Goal: Information Seeking & Learning: Find specific fact

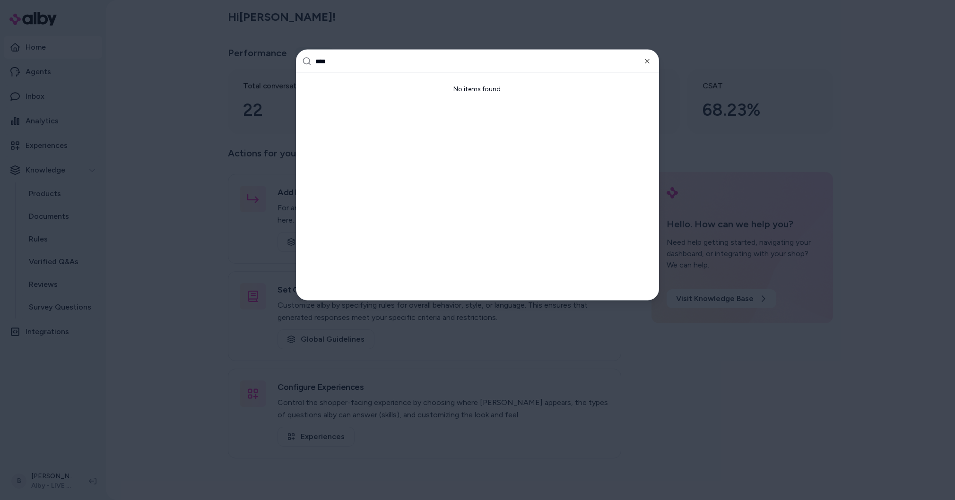
type input "***"
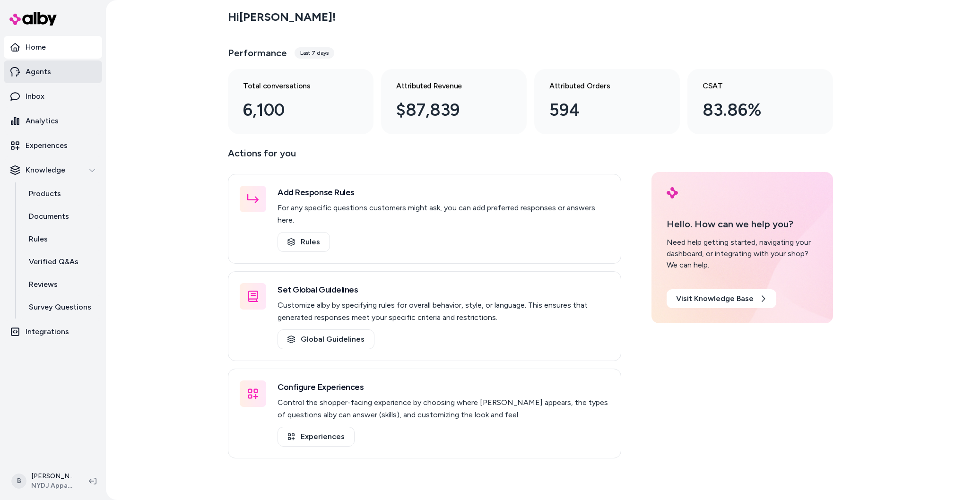
click at [42, 70] on p "Agents" at bounding box center [39, 71] width 26 height 11
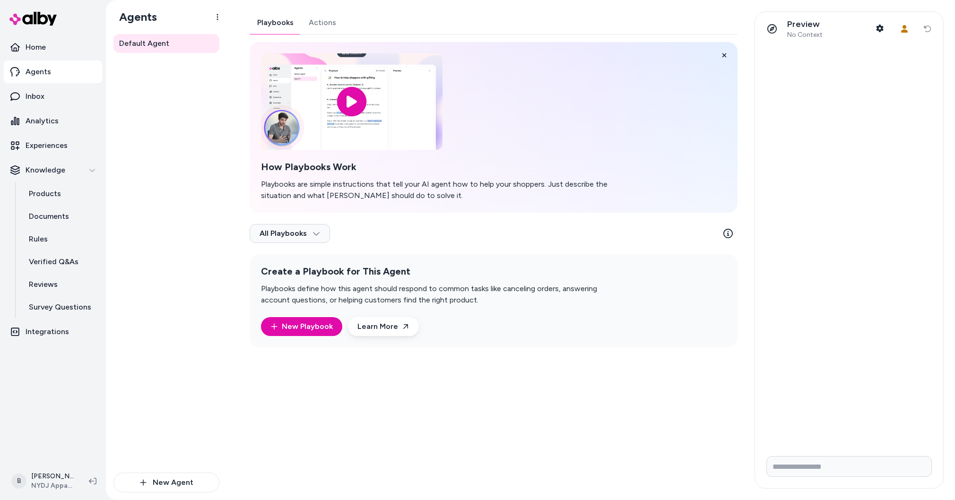
click at [323, 18] on div "Playbooks Actions How Playbooks Work Playbooks are simple instructions that tel…" at bounding box center [494, 179] width 488 height 336
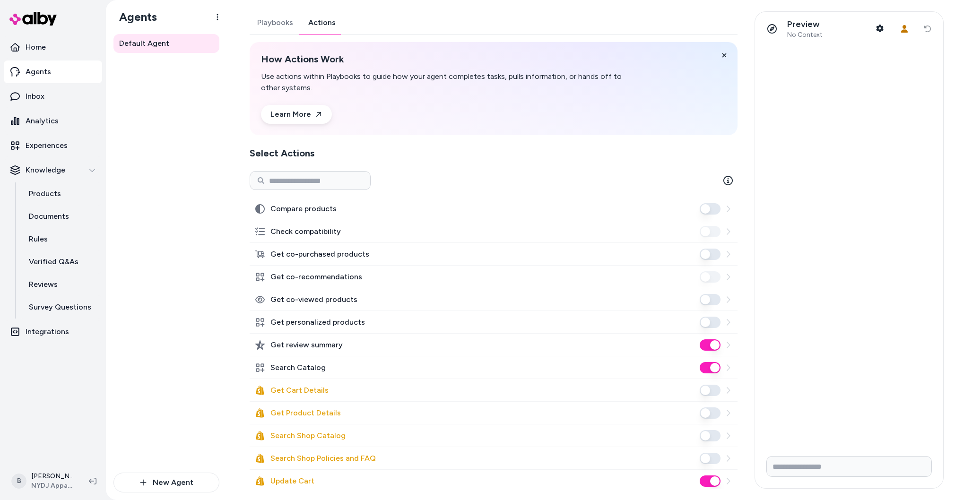
scroll to position [86, 0]
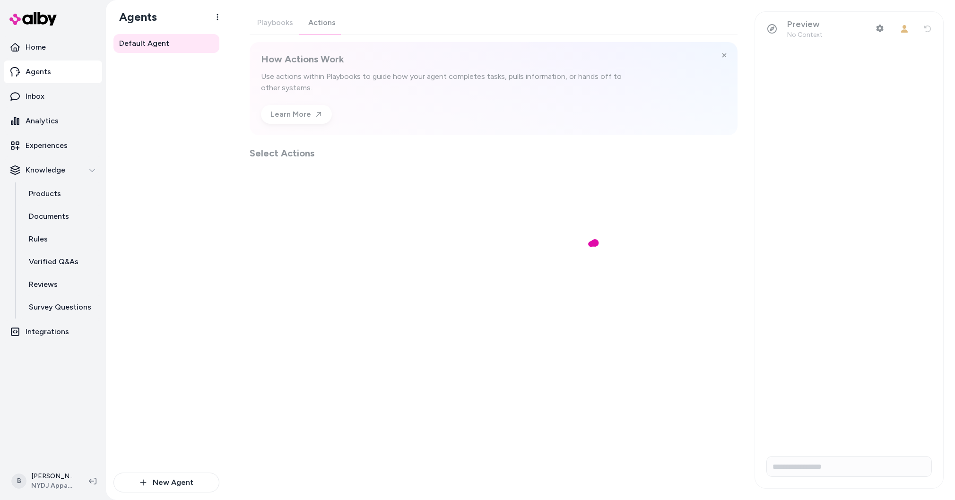
click at [35, 72] on p "Agents" at bounding box center [39, 71] width 26 height 11
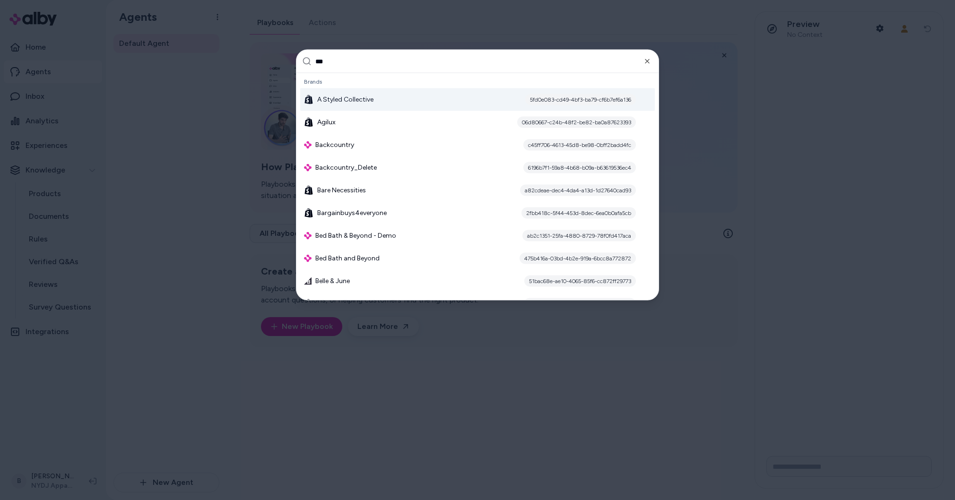
type input "****"
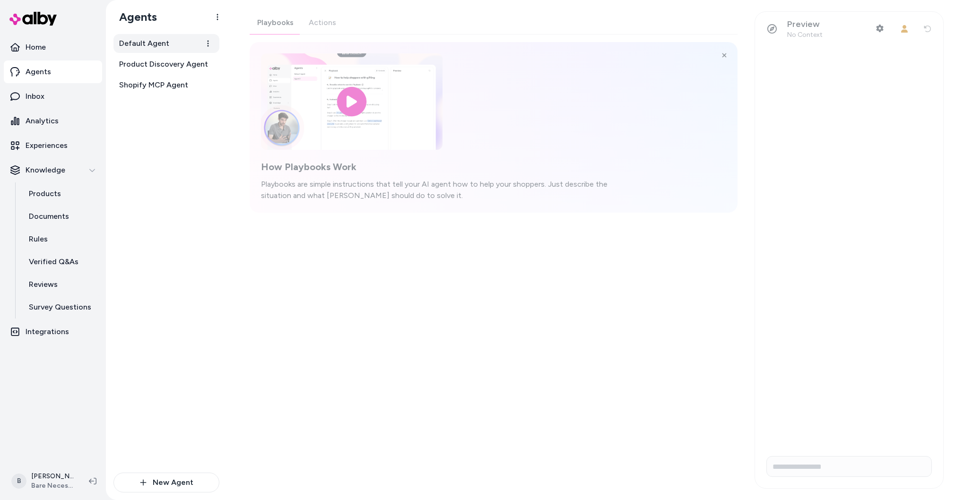
click at [129, 37] on link "Default Agent" at bounding box center [166, 43] width 106 height 19
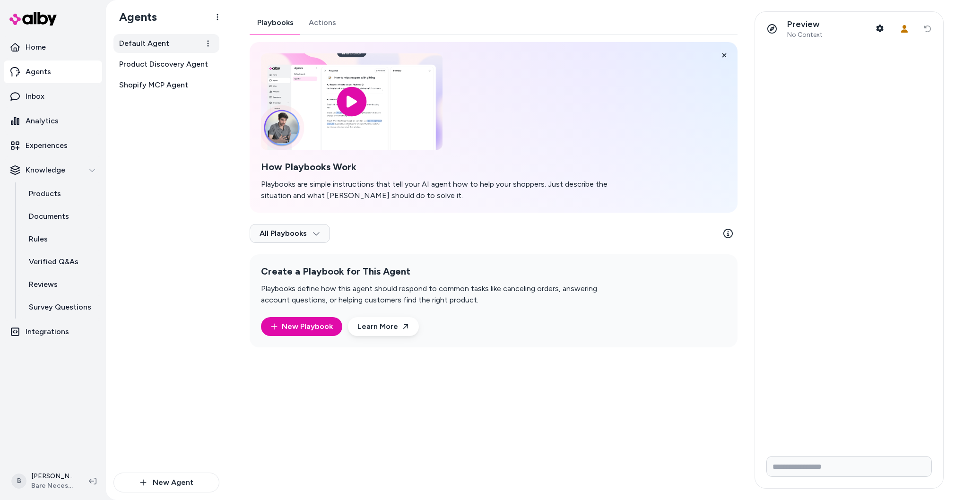
click at [151, 40] on span "Default Agent" at bounding box center [144, 43] width 50 height 11
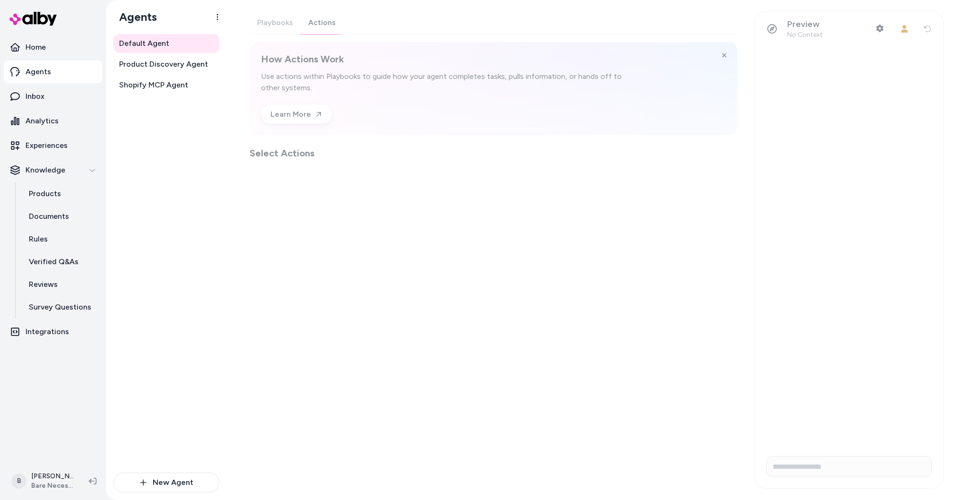
click at [325, 23] on div "Playbooks Actions How Actions Work Use actions within Playbooks to guide how yo…" at bounding box center [494, 85] width 488 height 148
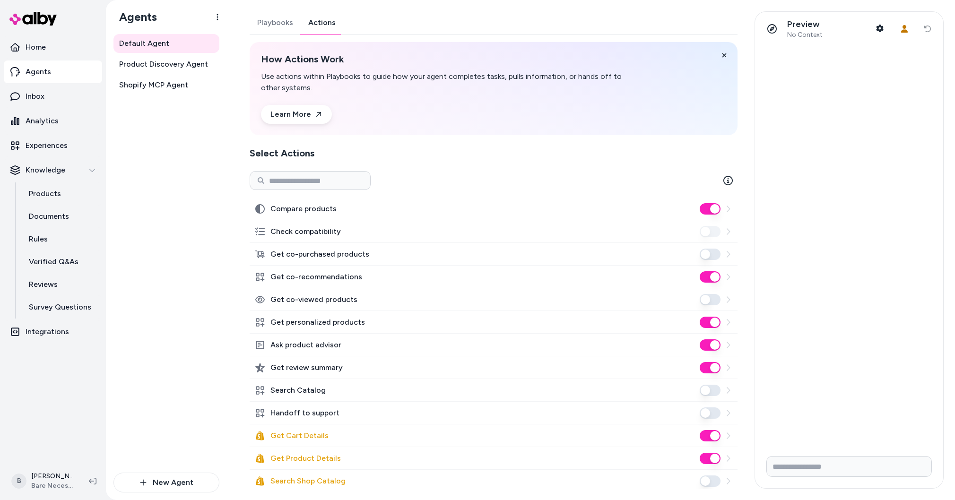
scroll to position [130, 0]
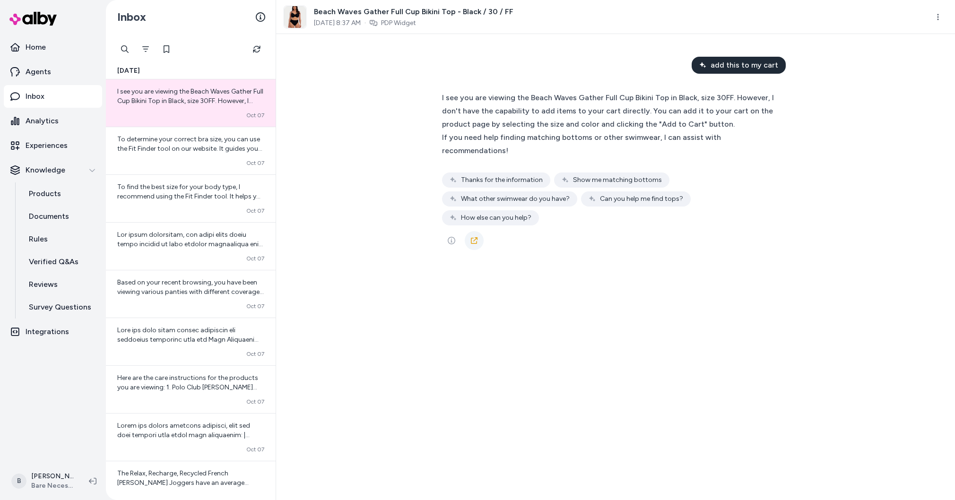
click at [478, 233] on link at bounding box center [474, 240] width 19 height 19
click at [449, 237] on icon "See more" at bounding box center [452, 241] width 8 height 8
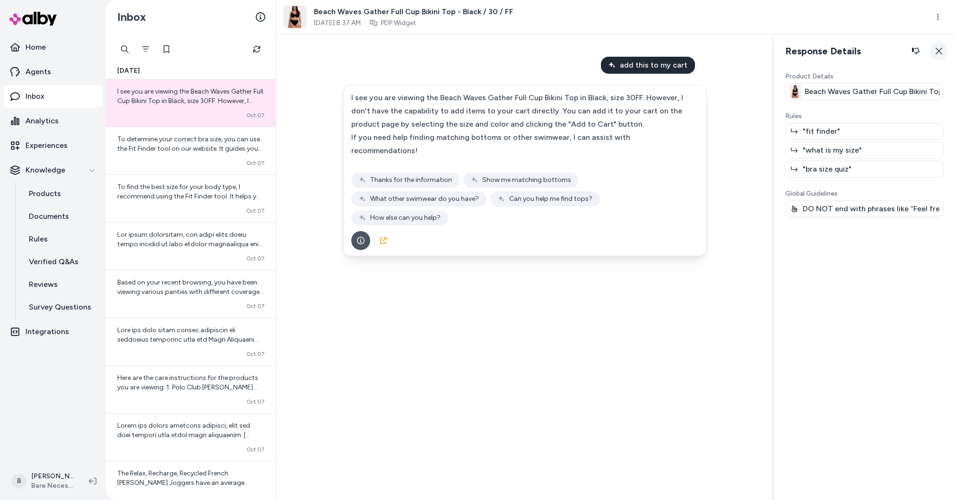
click at [940, 44] on button "Close" at bounding box center [938, 51] width 17 height 19
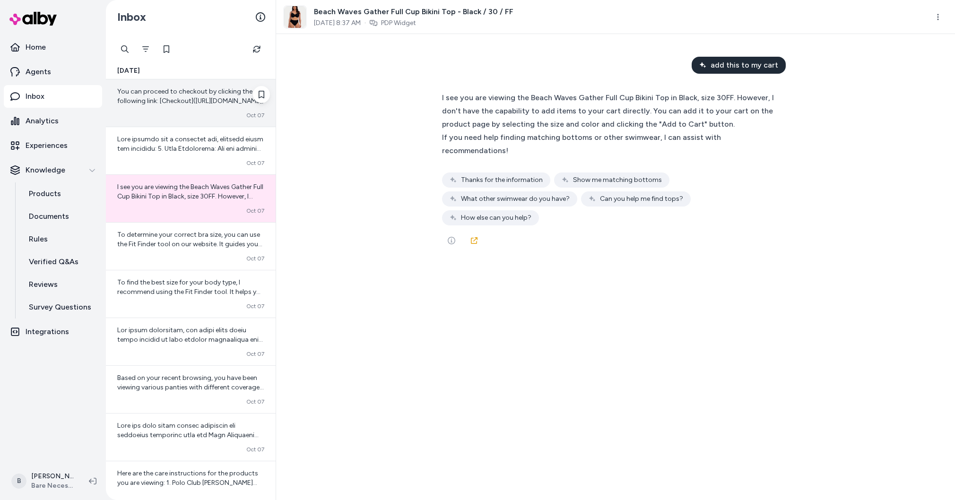
click at [184, 108] on div "You can proceed to checkout by clicking the following link: [Checkout](https://…" at bounding box center [191, 102] width 170 height 47
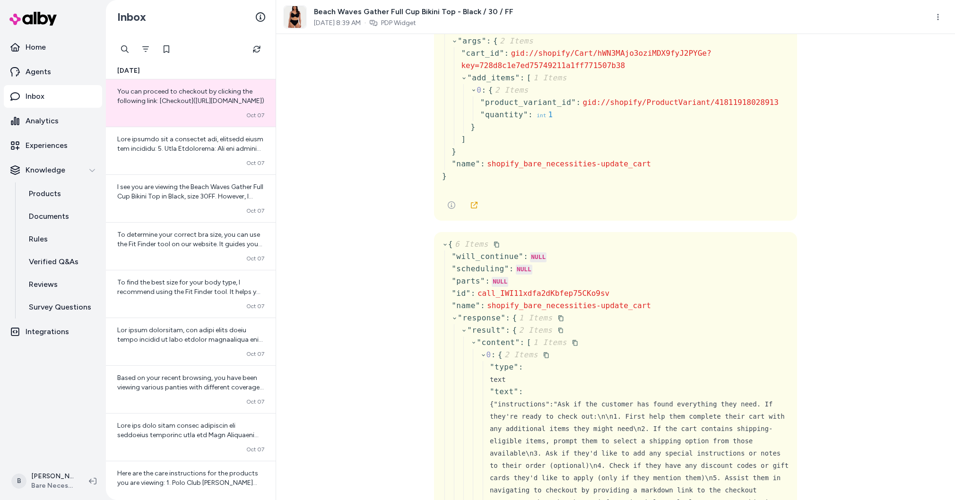
scroll to position [754, 0]
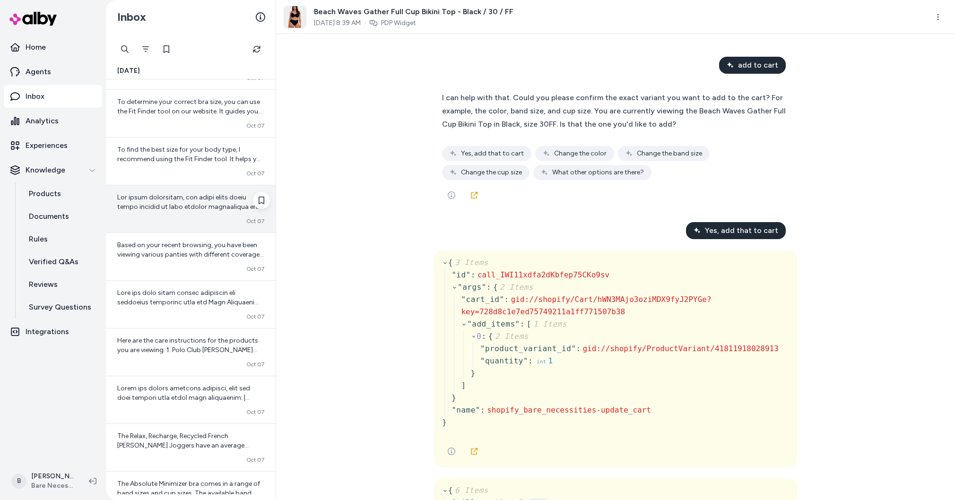
scroll to position [0, 0]
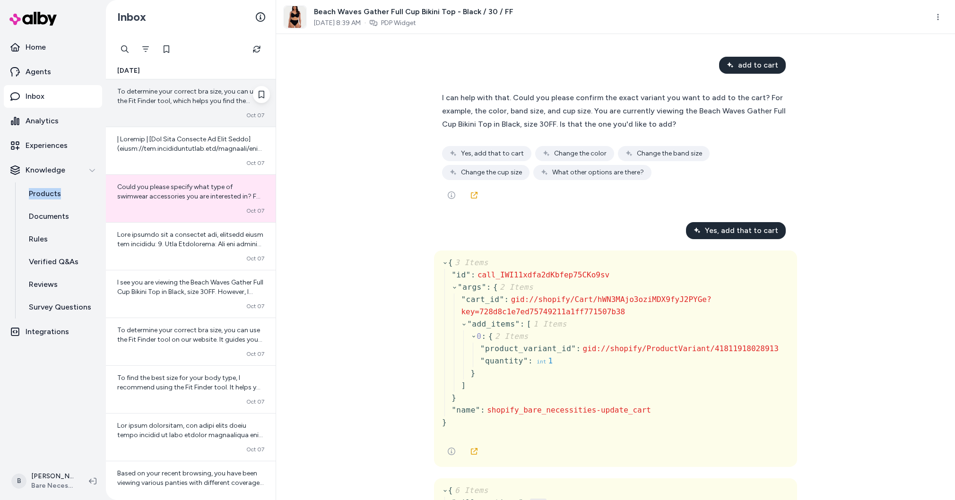
click at [199, 96] on span "To determine your correct bra size, you can use the Fit Finder tool, which help…" at bounding box center [188, 110] width 143 height 46
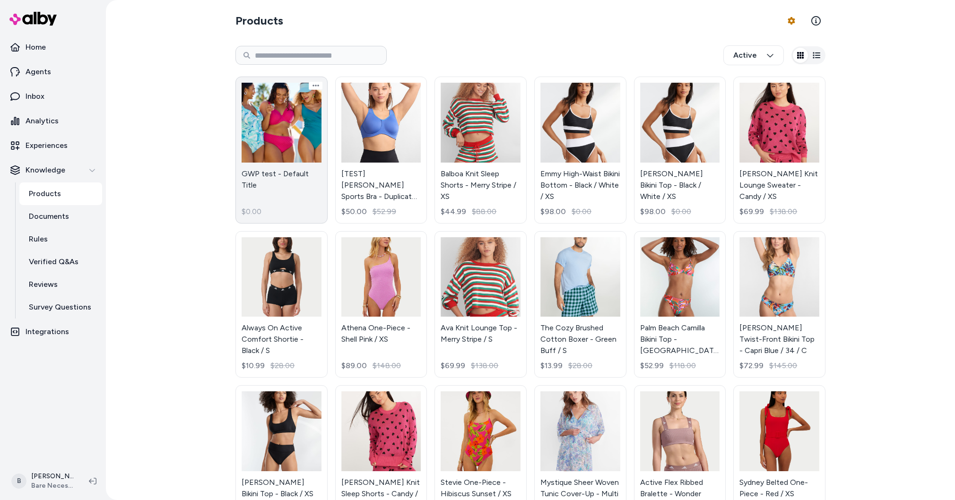
click at [295, 194] on link "GWP test - Default Title $0.00" at bounding box center [281, 150] width 92 height 147
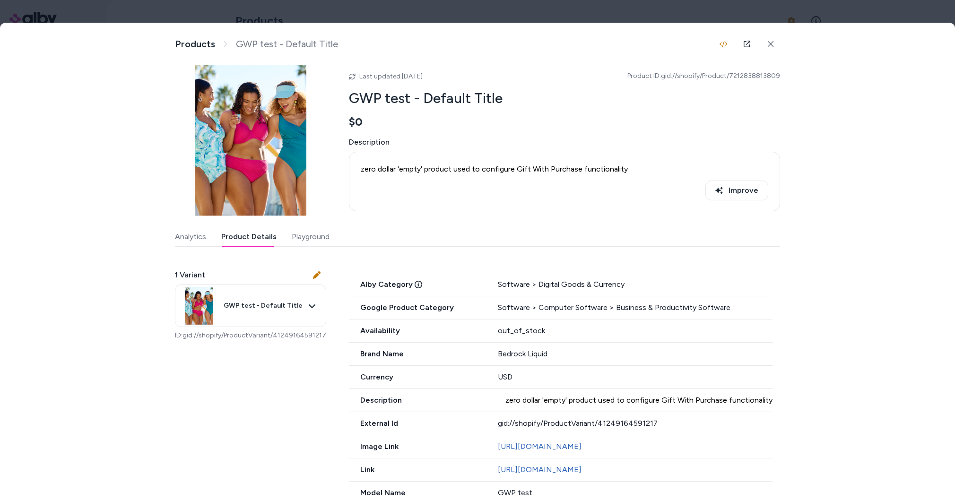
click at [266, 238] on button "Product Details" at bounding box center [248, 236] width 55 height 19
click at [770, 44] on icon at bounding box center [770, 44] width 7 height 7
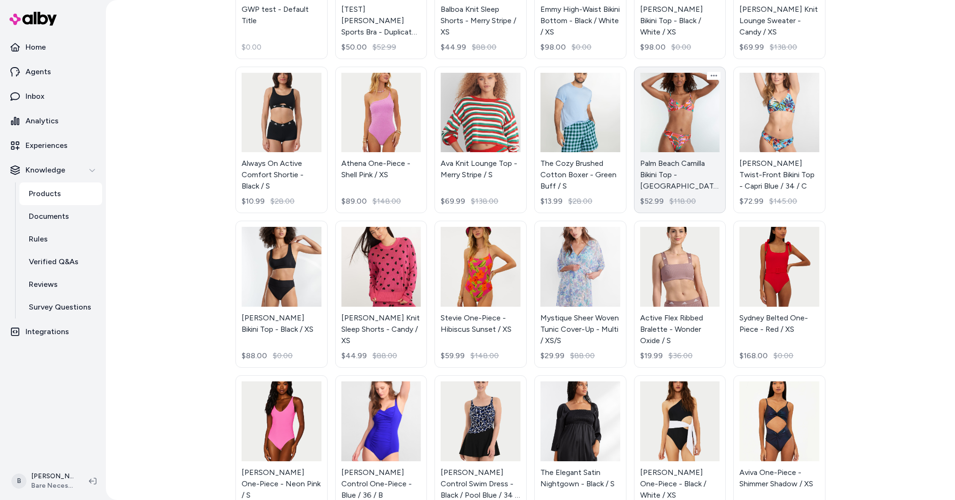
scroll to position [167, 0]
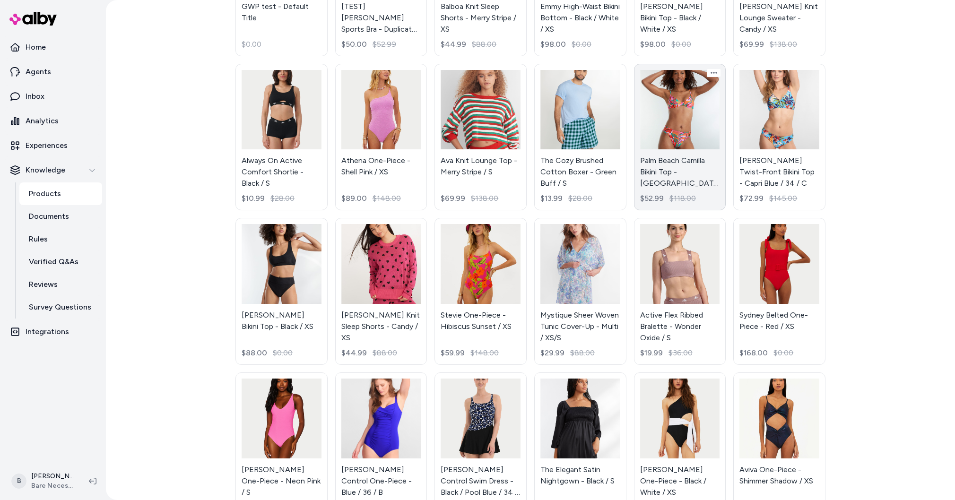
click at [676, 161] on link "Palm Beach Camilla Bikini Top - Palm Beach / XS $52.99 $118.00" at bounding box center [680, 137] width 92 height 147
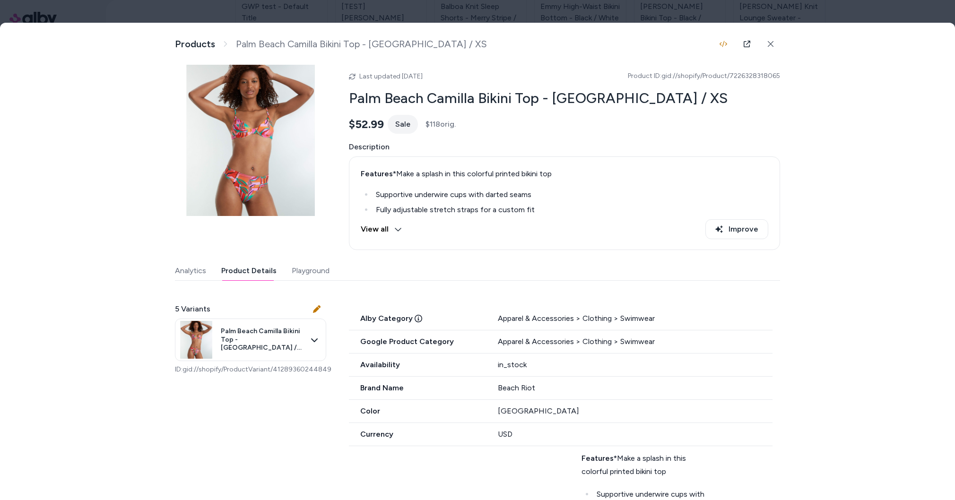
click at [250, 275] on button "Product Details" at bounding box center [248, 270] width 55 height 19
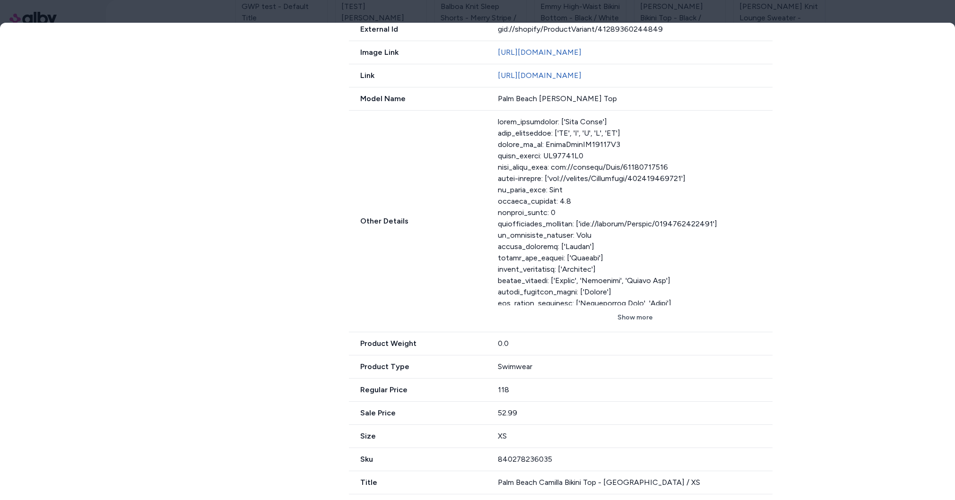
scroll to position [823, 0]
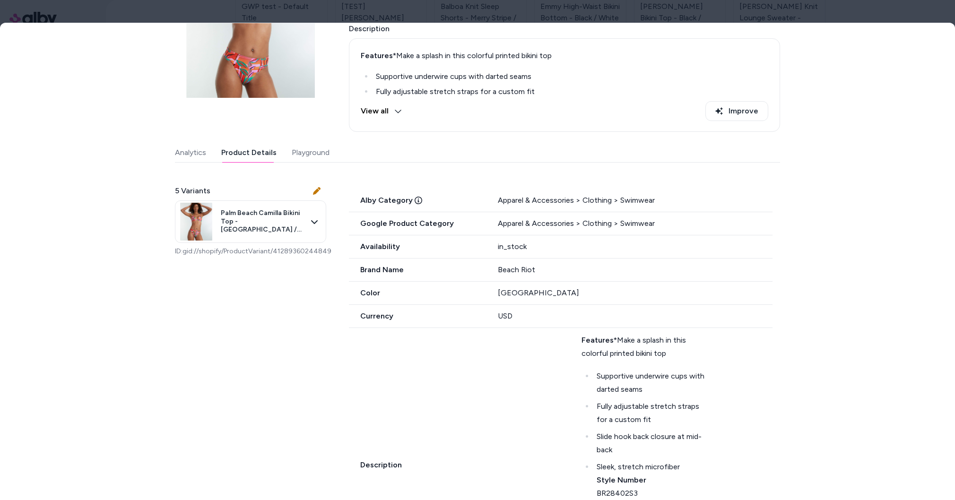
scroll to position [0, 0]
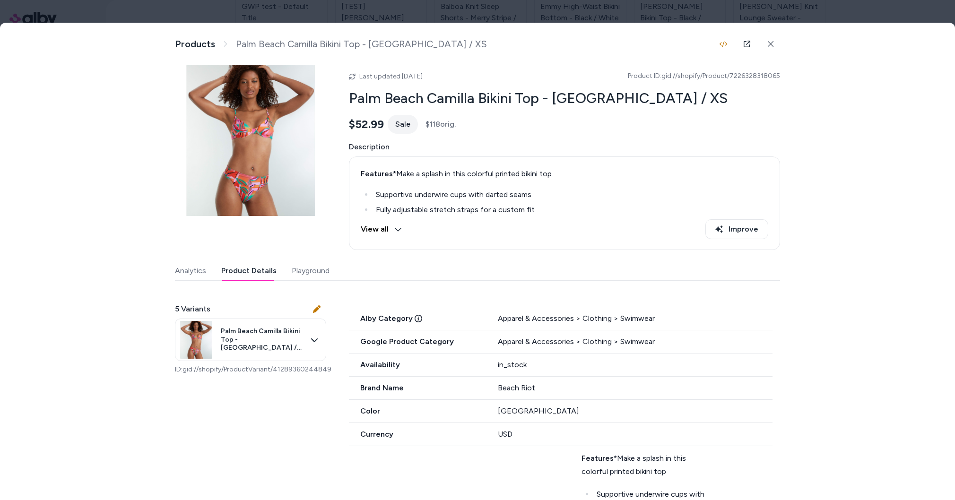
click at [256, 147] on img at bounding box center [250, 140] width 151 height 151
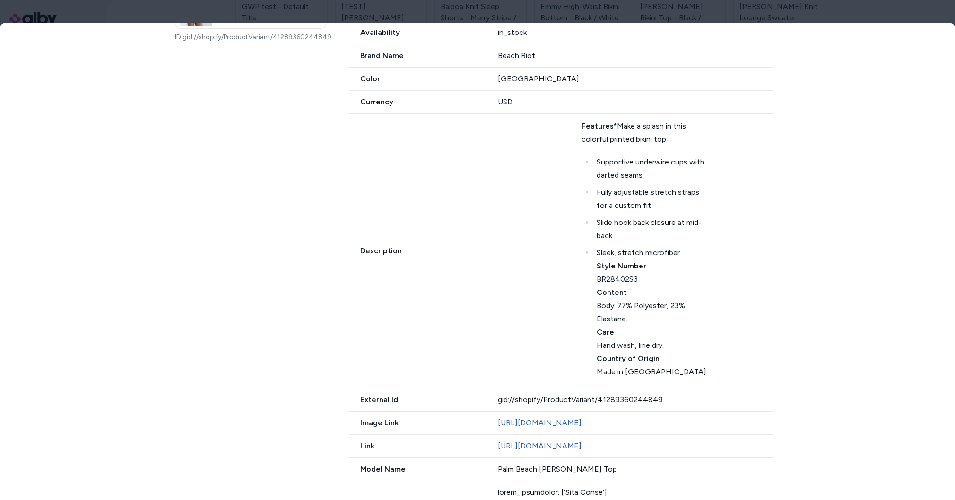
scroll to position [437, 0]
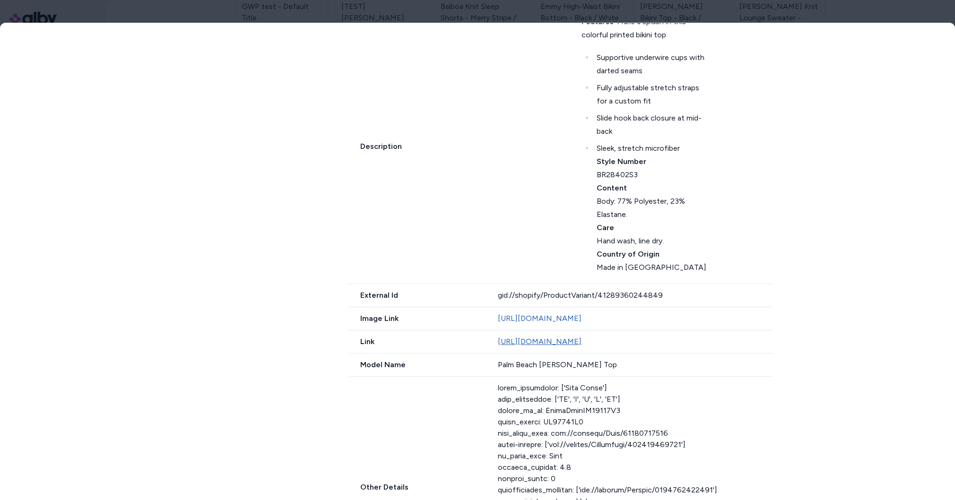
click at [524, 346] on link "https://www.barenecessities.com/products/beach-riot-palm-beach-camilla-bikini-t…" at bounding box center [540, 341] width 84 height 9
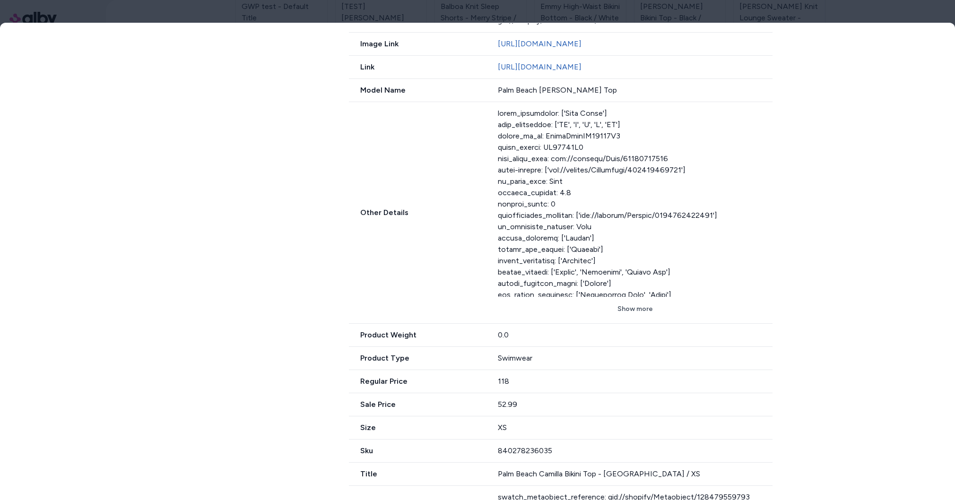
scroll to position [823, 0]
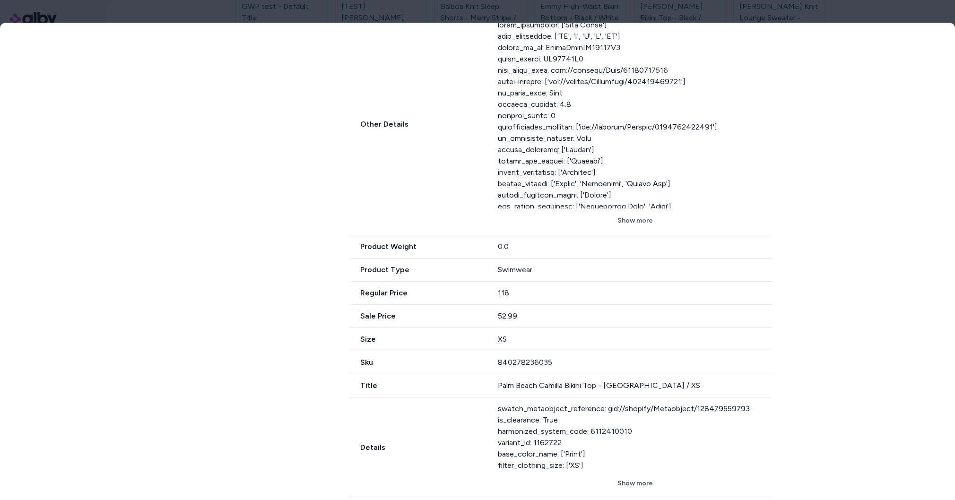
click at [510, 316] on div "52.99" at bounding box center [635, 316] width 275 height 11
